Goal: Transaction & Acquisition: Book appointment/travel/reservation

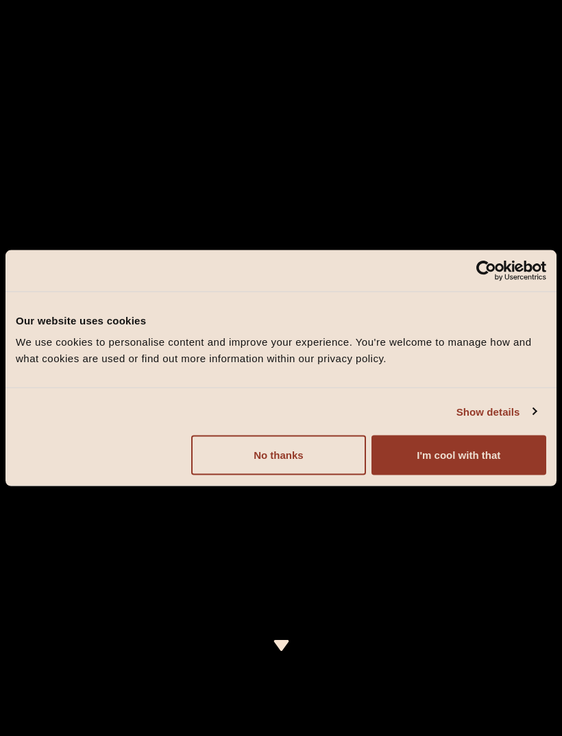
click at [510, 458] on button "I'm cool with that" at bounding box center [459, 455] width 175 height 40
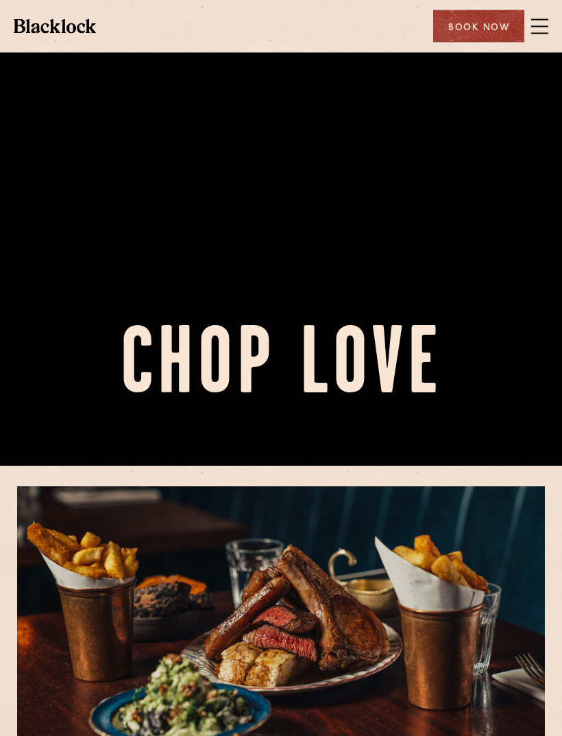
scroll to position [270, 0]
click at [484, 25] on div "Book Now" at bounding box center [478, 26] width 91 height 32
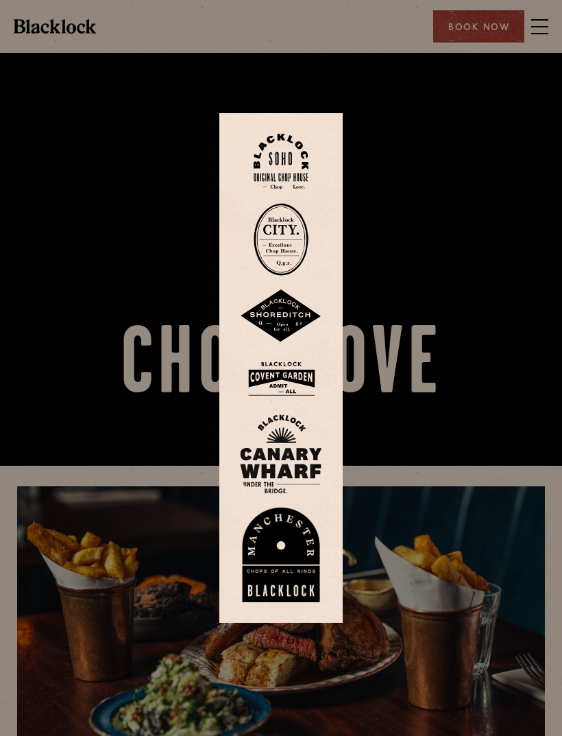
click at [296, 179] on img at bounding box center [281, 162] width 55 height 56
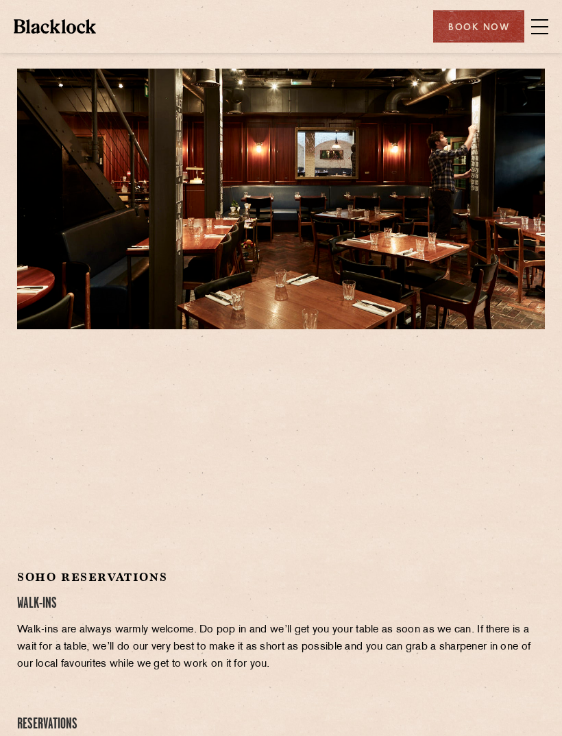
click at [546, 21] on span at bounding box center [539, 26] width 17 height 21
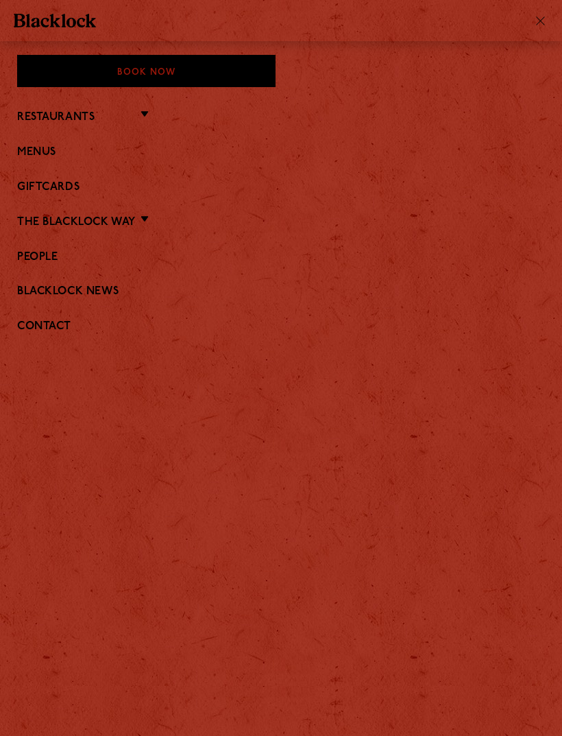
click at [134, 123] on li "Restaurants Soho City Covent Garden Shoreditch Canary Wharf Manchester Birmingh…" at bounding box center [281, 117] width 528 height 18
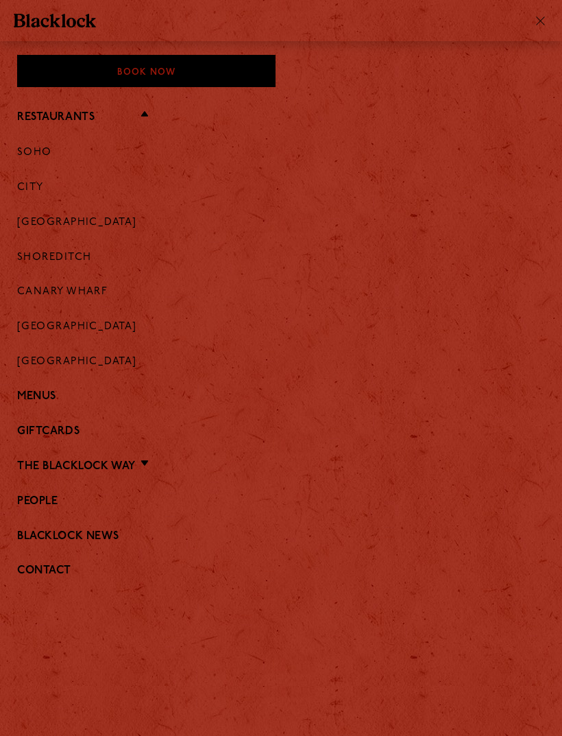
click at [37, 182] on link "City" at bounding box center [30, 188] width 27 height 12
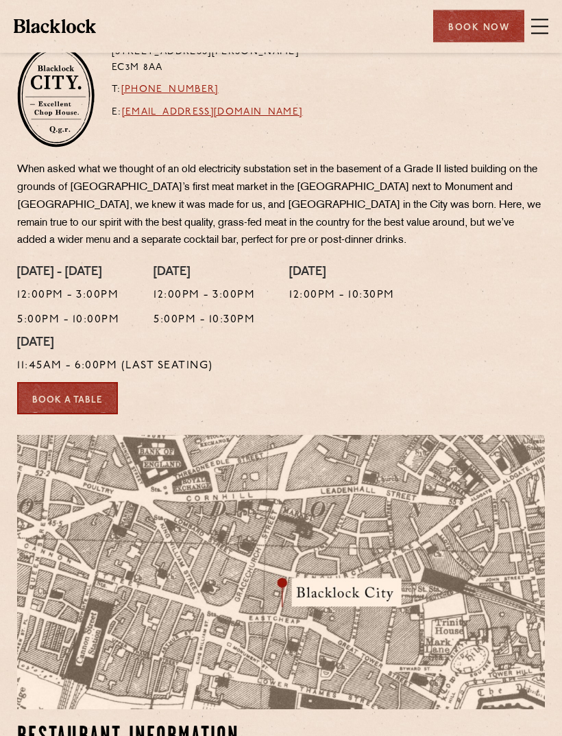
scroll to position [326, 0]
click at [91, 389] on link "Book a Table" at bounding box center [67, 398] width 101 height 32
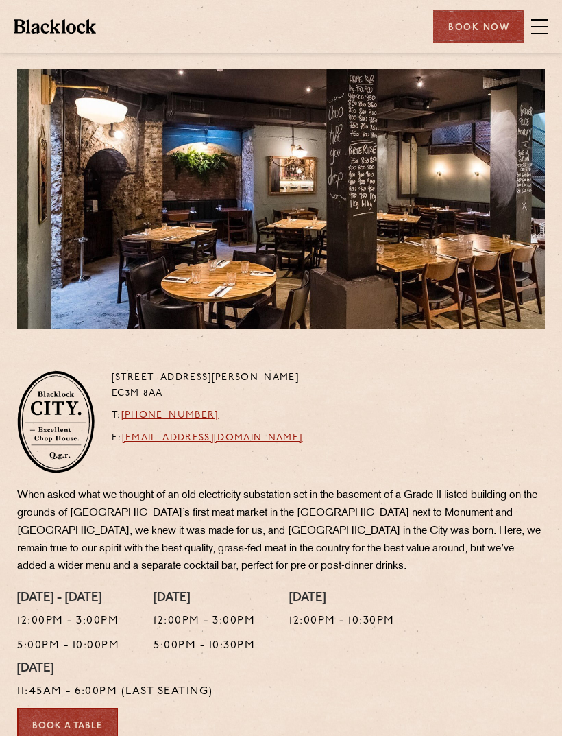
scroll to position [370, 0]
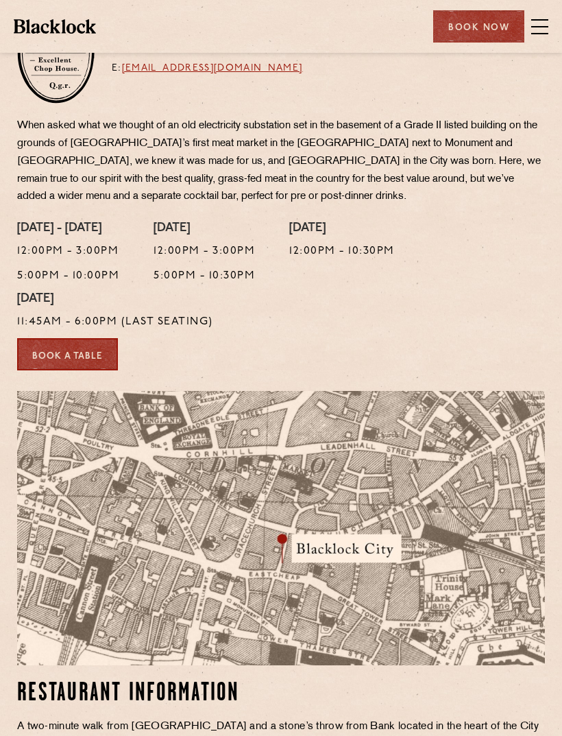
click at [60, 352] on link "Book a Table" at bounding box center [67, 354] width 101 height 32
